Goal: Find specific page/section: Find specific page/section

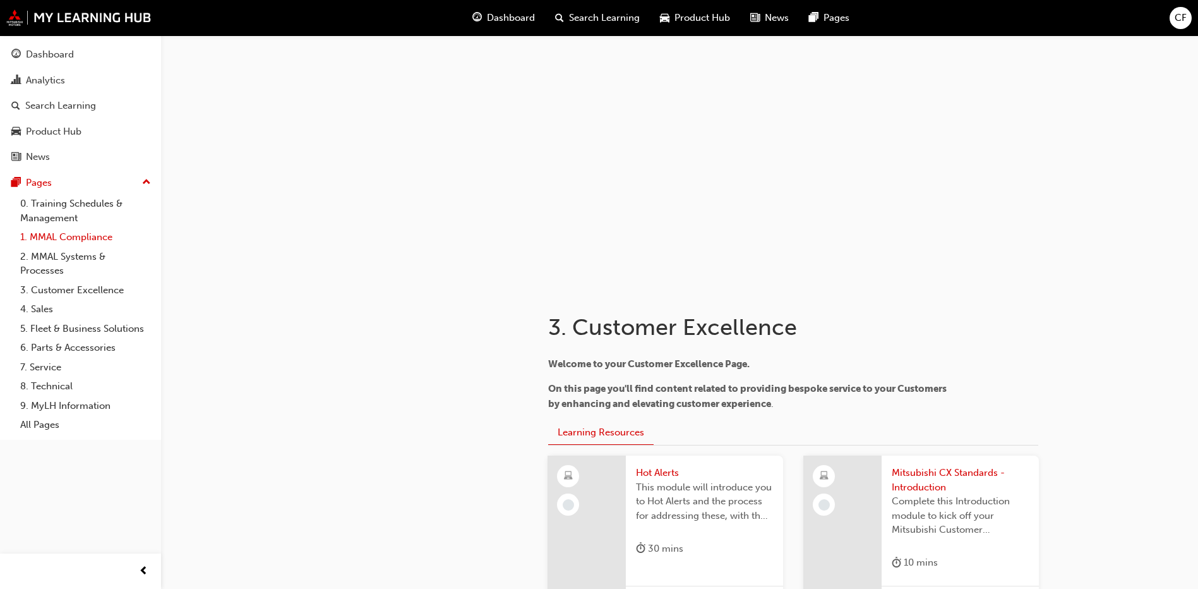
click at [88, 244] on link "1. MMAL Compliance" at bounding box center [85, 237] width 141 height 20
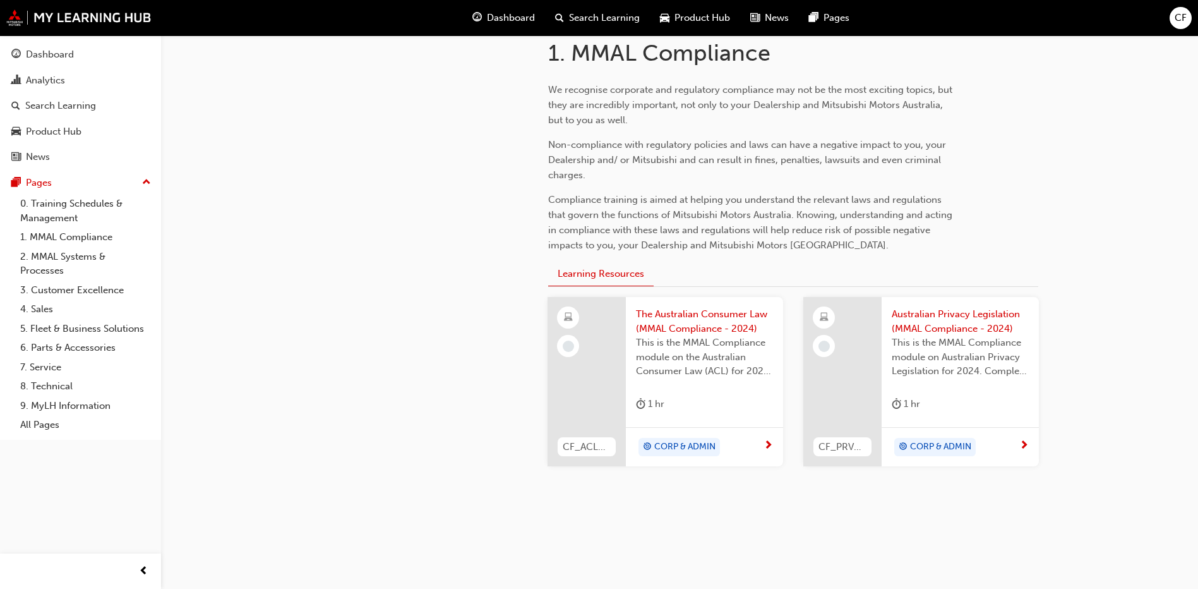
scroll to position [284, 0]
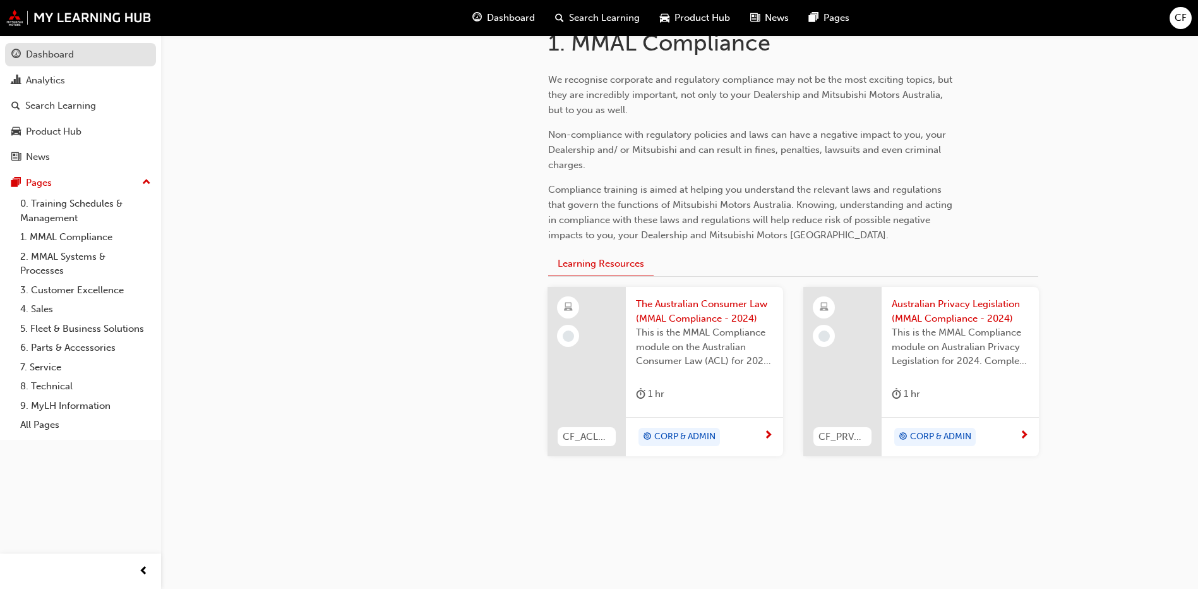
click at [31, 54] on div "Dashboard" at bounding box center [50, 54] width 48 height 15
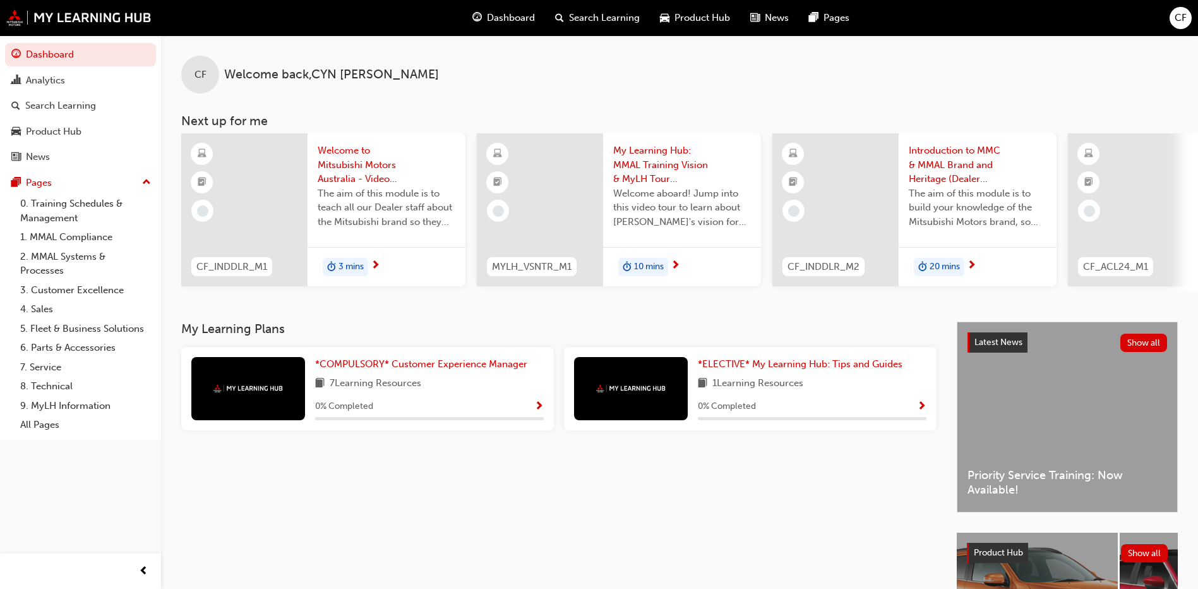
click at [261, 401] on div at bounding box center [248, 388] width 114 height 63
click at [539, 411] on span "Show Progress" at bounding box center [538, 406] width 9 height 11
